Goal: Find specific page/section: Find specific page/section

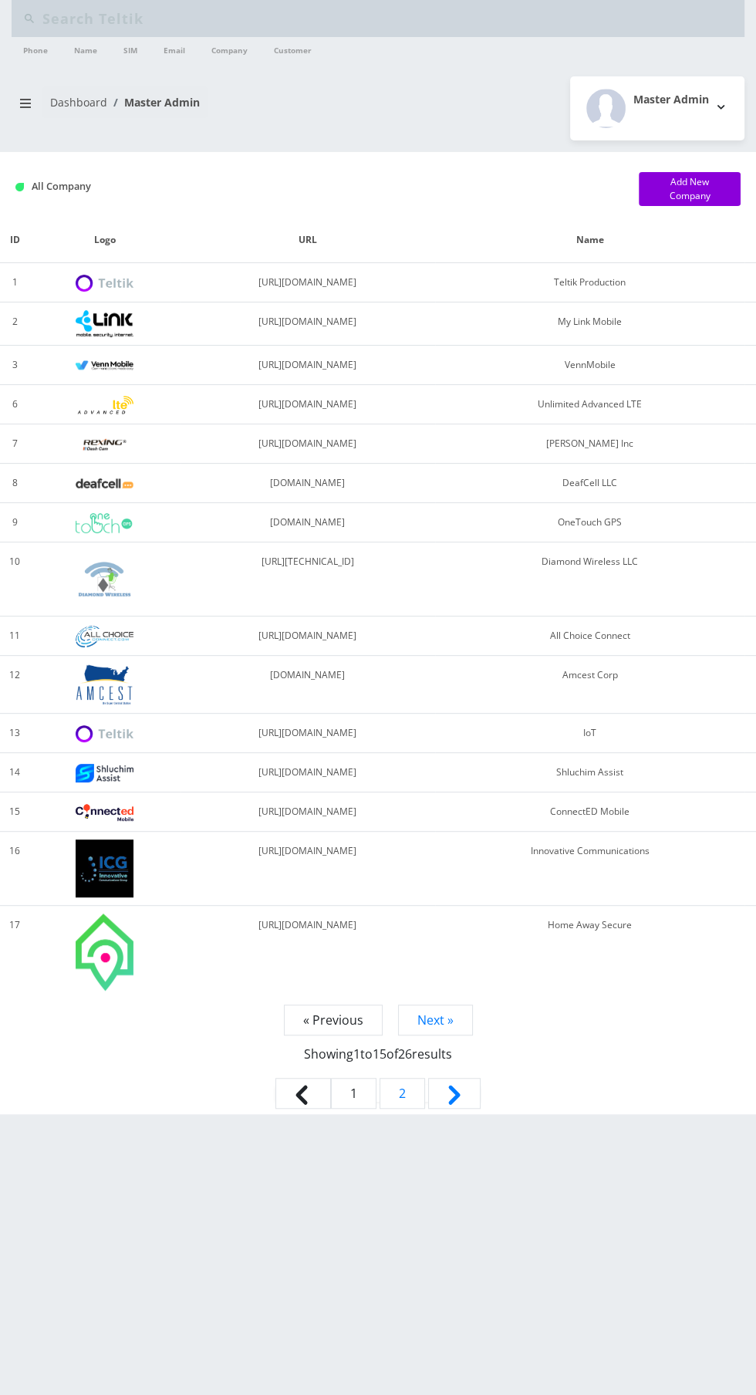
type input "Empire"
click at [25, 102] on icon "breadcrumb" at bounding box center [25, 103] width 11 height 9
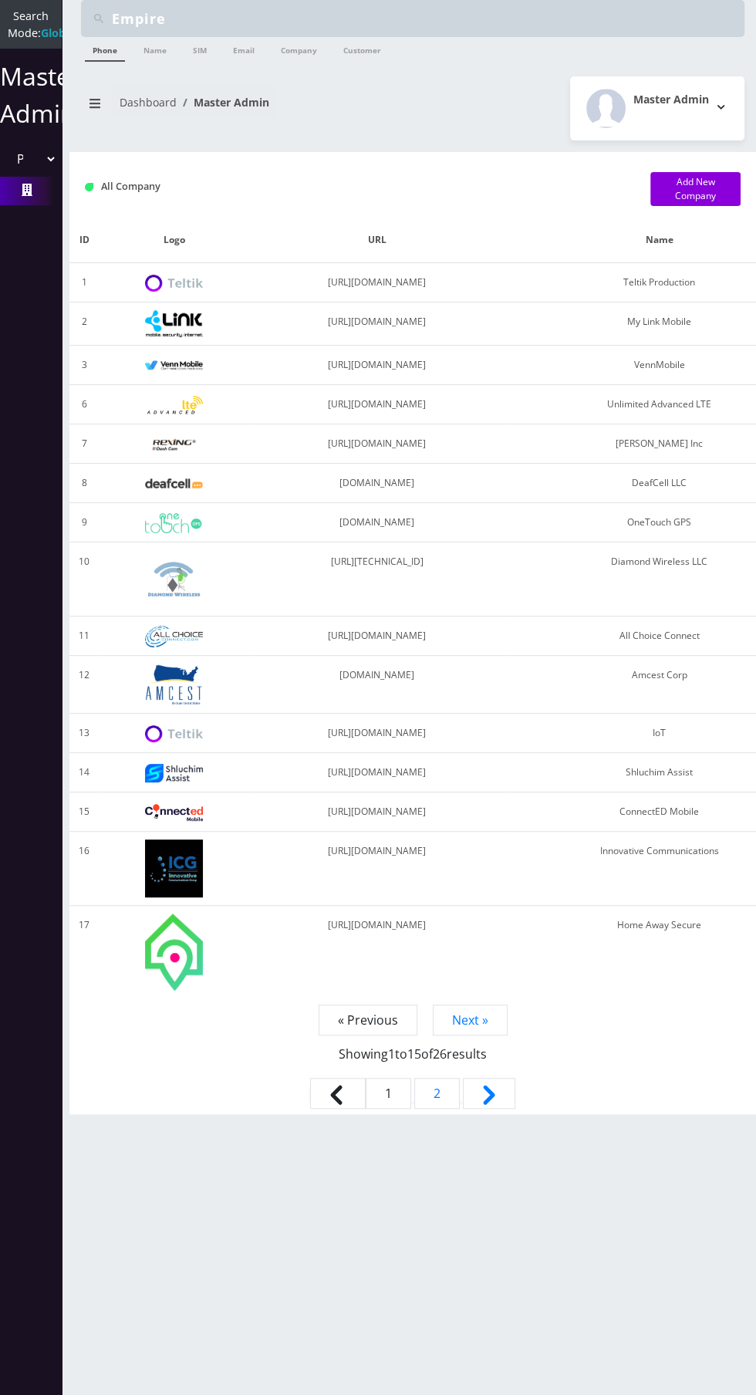
click at [29, 174] on select "Please select a Company Teltik Production My Link Mobile VennMobile Unlimited A…" at bounding box center [31, 158] width 52 height 29
select select "1"
click at [5, 161] on select "Please select a Company Teltik Production My Link Mobile VennMobile Unlimited A…" at bounding box center [31, 158] width 52 height 29
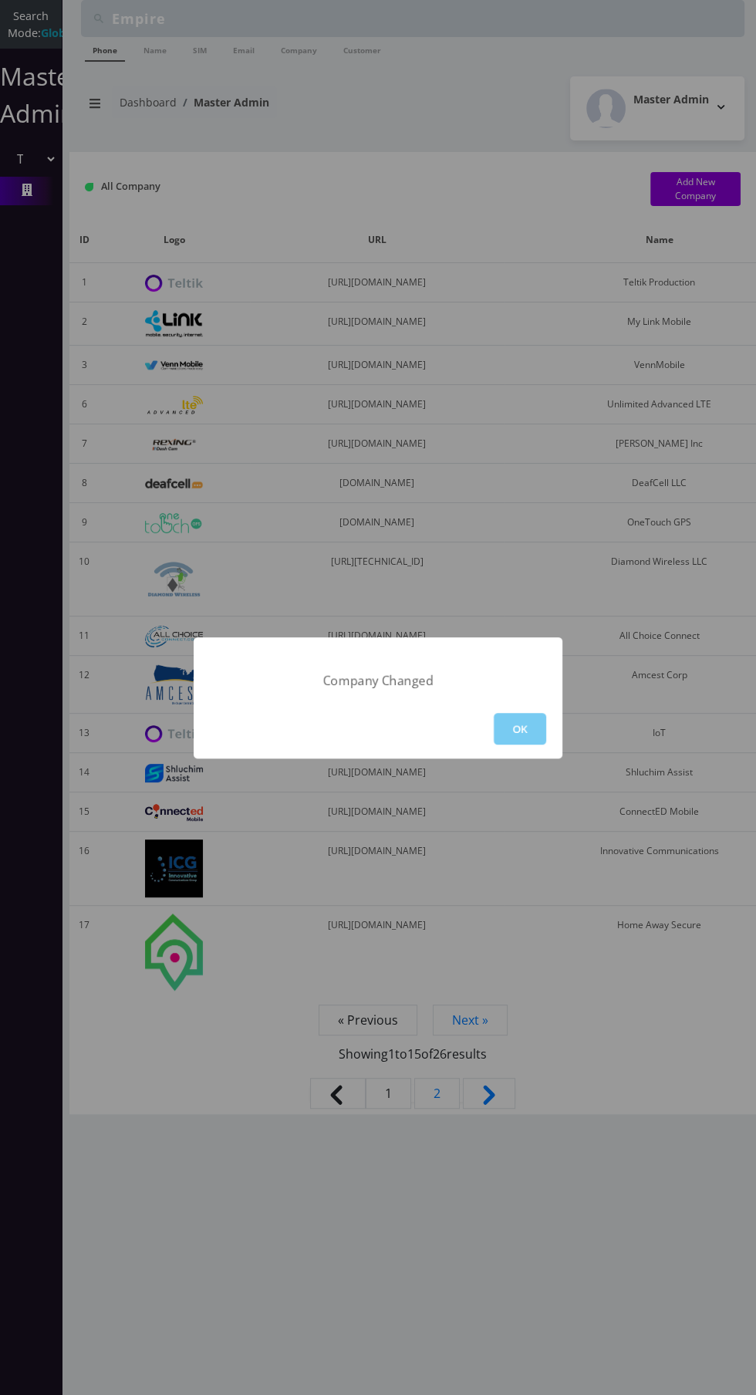
click at [516, 730] on button "OK" at bounding box center [520, 729] width 52 height 32
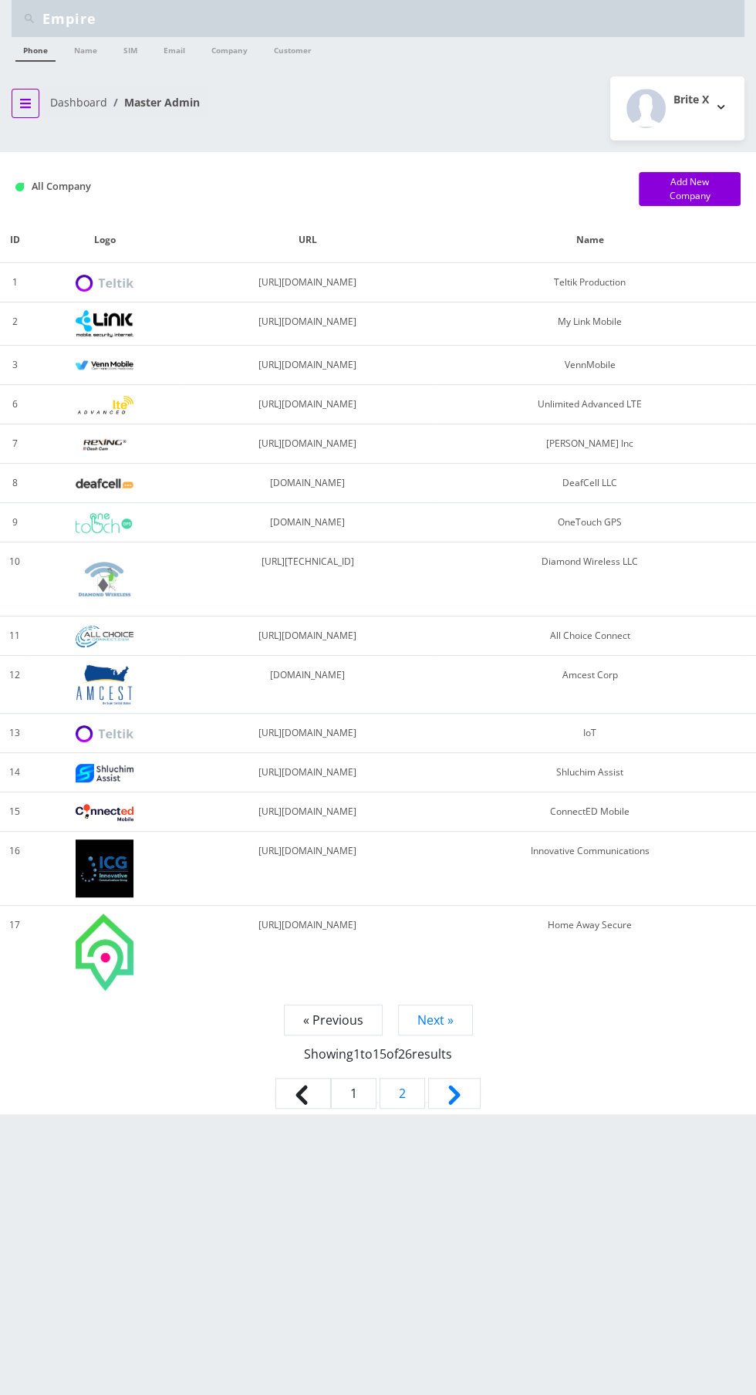
click at [25, 102] on icon "breadcrumb" at bounding box center [25, 103] width 11 height 9
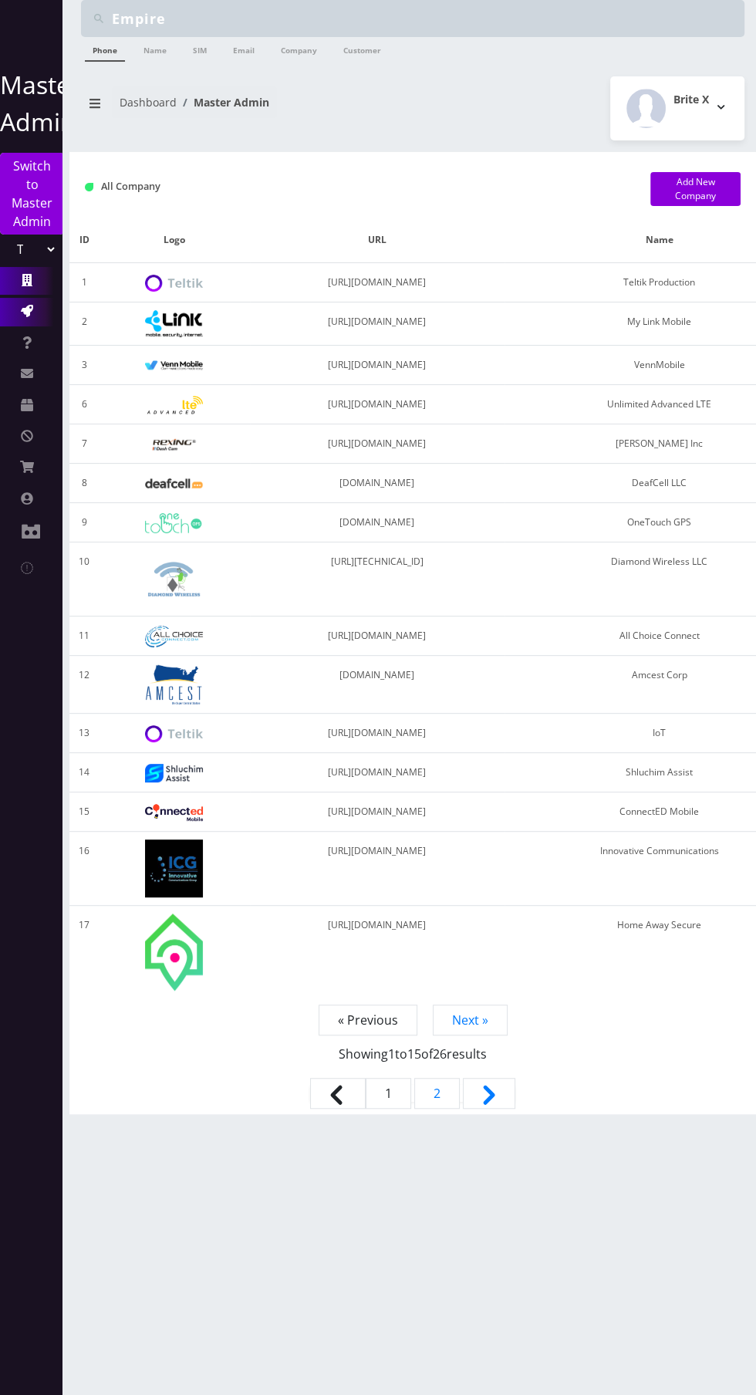
click at [25, 311] on icon at bounding box center [27, 311] width 12 height 12
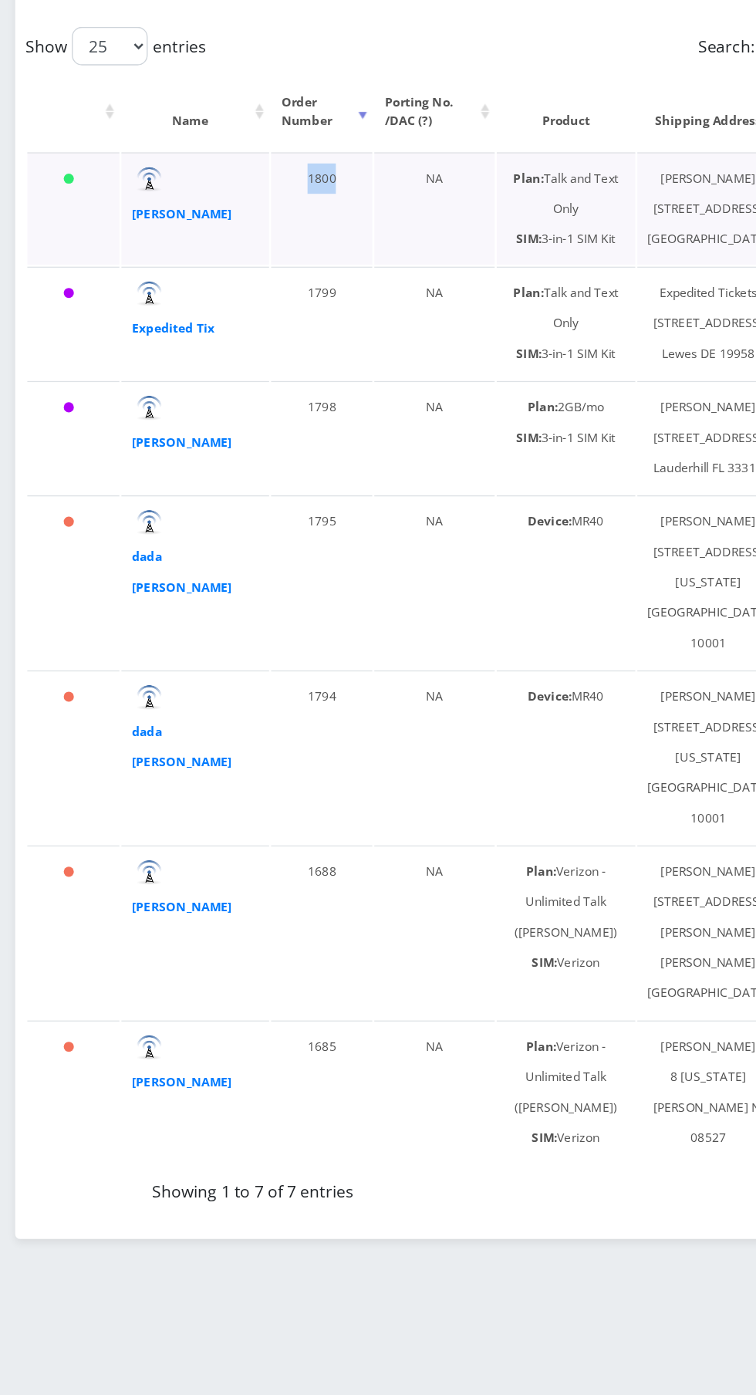
copy td "1800"
